Goal: Entertainment & Leisure: Consume media (video, audio)

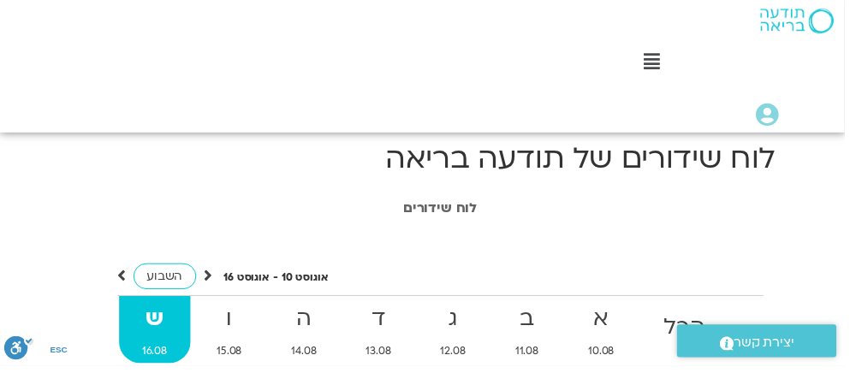
scroll to position [0, -17]
click at [658, 67] on icon at bounding box center [664, 63] width 16 height 19
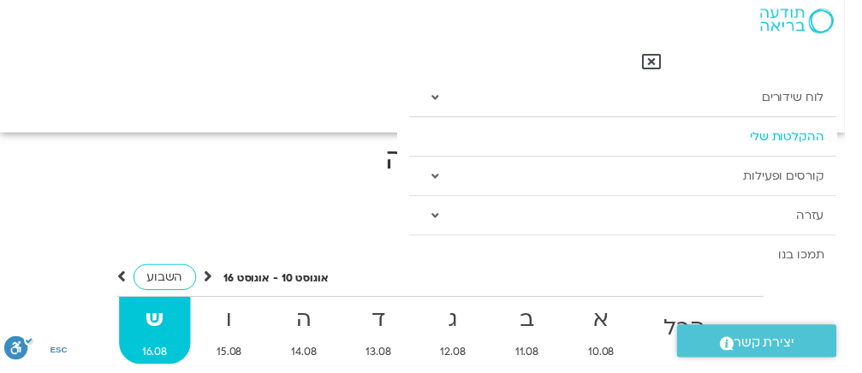
click at [820, 137] on link "ההקלטות שלי" at bounding box center [634, 139] width 435 height 39
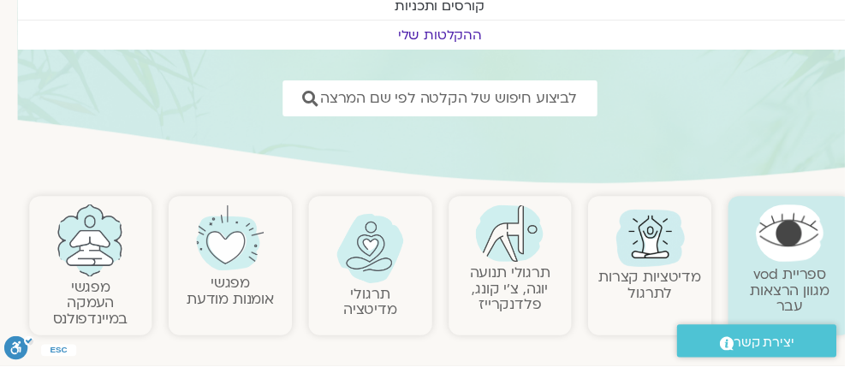
scroll to position [179, -17]
click at [525, 270] on link "תרגולי תנועה יוגה, צ׳י קונג, פלדנקרייז" at bounding box center [520, 294] width 82 height 52
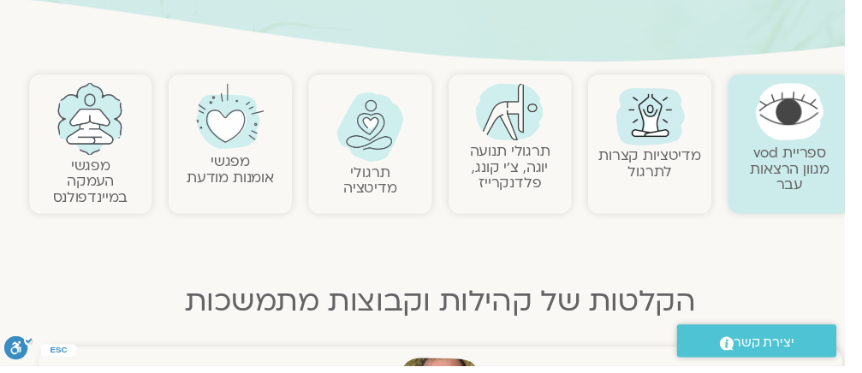
scroll to position [300, -17]
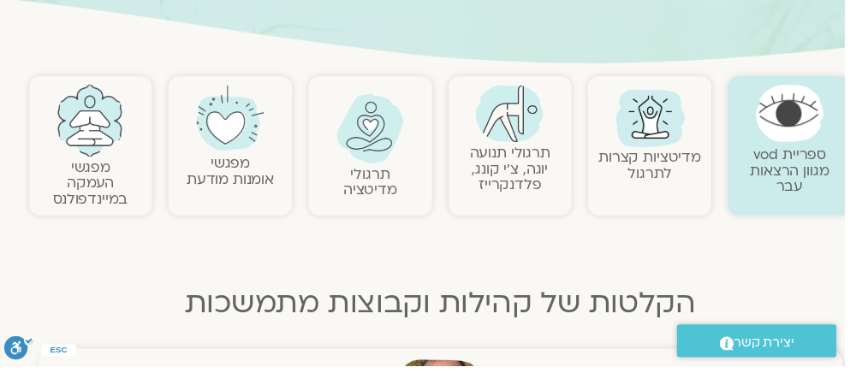
click at [518, 175] on link "תרגולי תנועה יוגה, צ׳י קונג, פלדנקרייז" at bounding box center [520, 172] width 82 height 52
